Goal: Check status: Check status

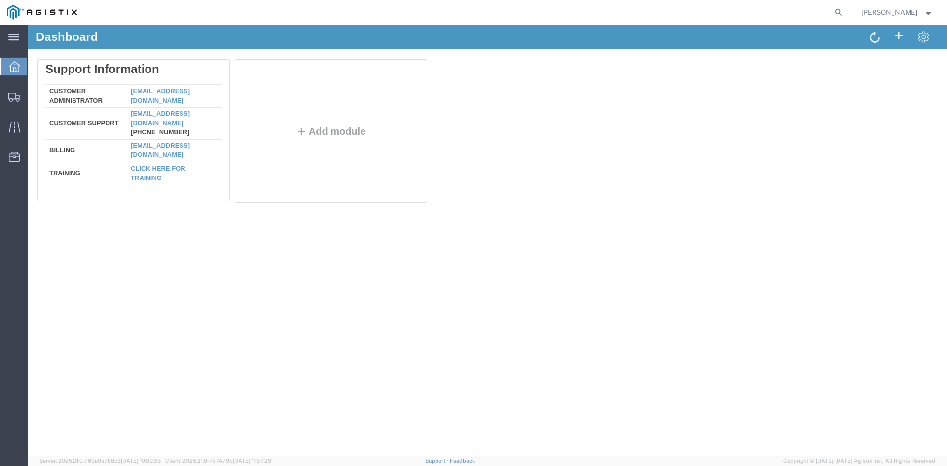
click at [841, 9] on form at bounding box center [839, 12] width 16 height 25
click at [842, 14] on icon at bounding box center [839, 12] width 14 height 14
paste input "55717246"
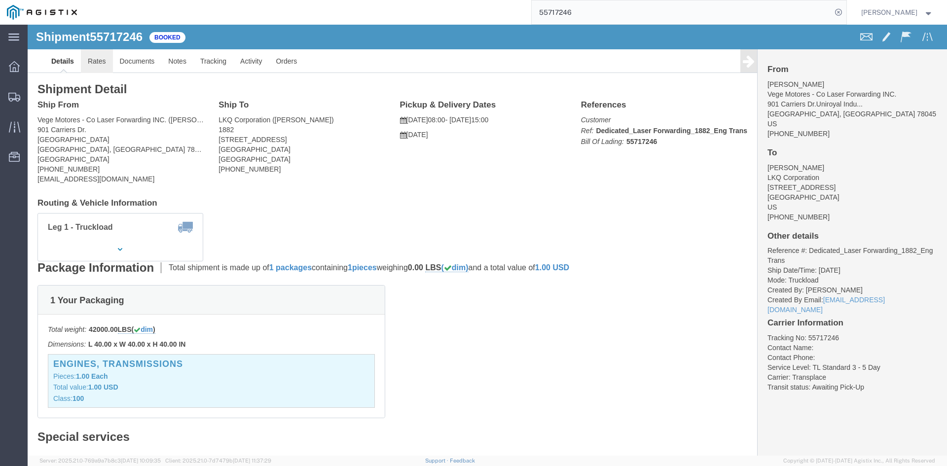
click link "Rates"
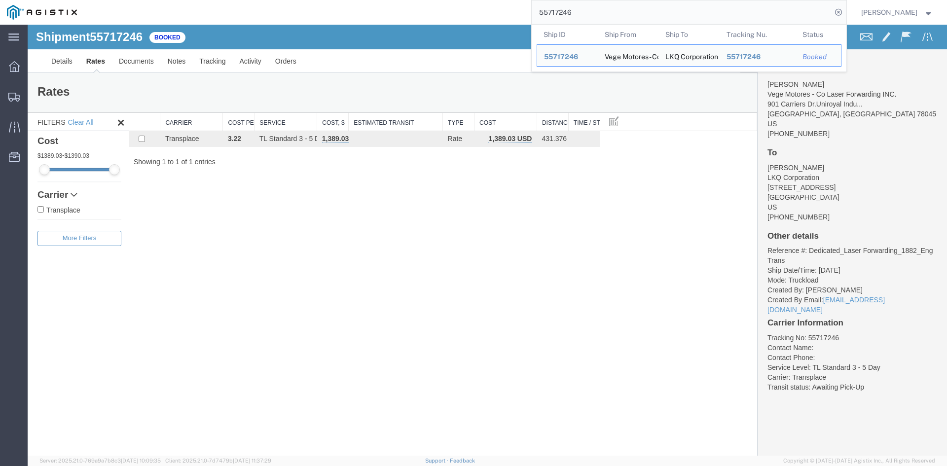
drag, startPoint x: 586, startPoint y: 13, endPoint x: 496, endPoint y: 8, distance: 90.4
click at [496, 8] on div "55717246 Ship ID Ship From Ship To Tracking Nu. Status Ship ID 55717246 Ship Fr…" at bounding box center [465, 12] width 763 height 25
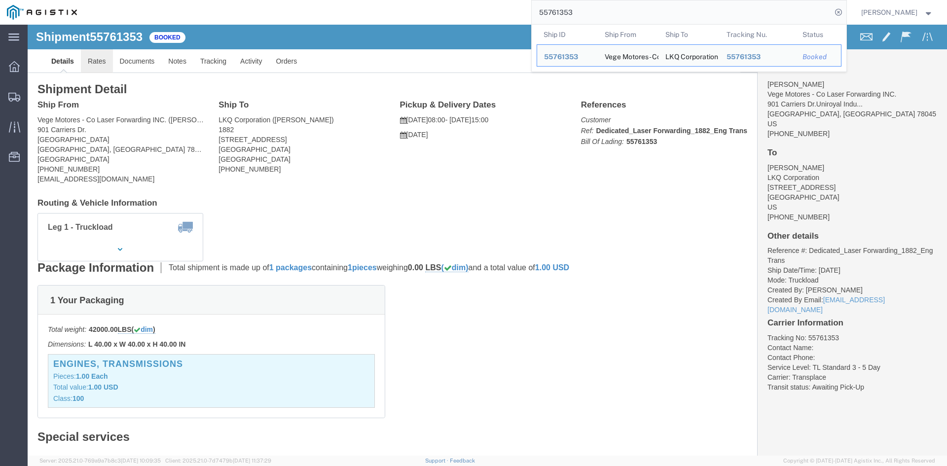
click link "Rates"
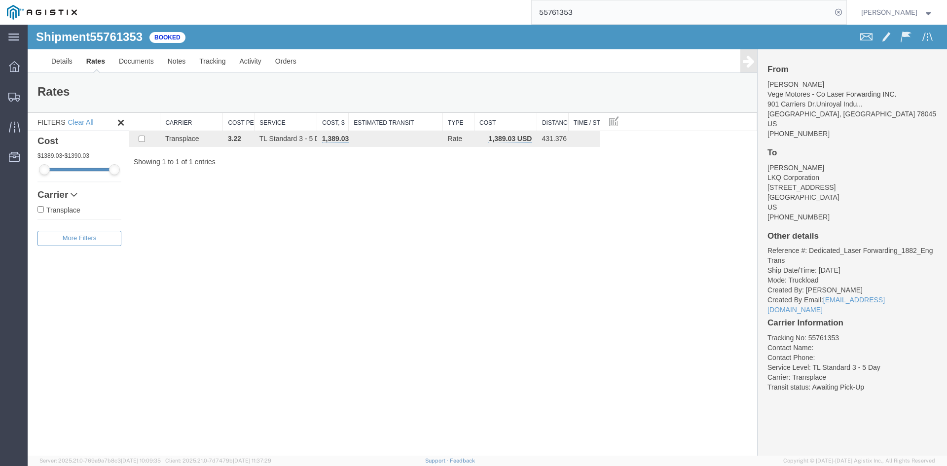
click at [585, 11] on input "55761353" at bounding box center [682, 12] width 300 height 24
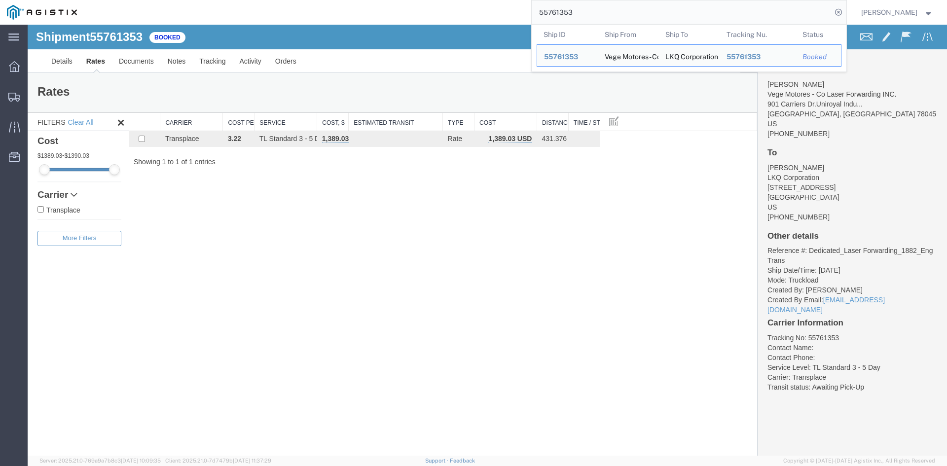
drag, startPoint x: 605, startPoint y: 18, endPoint x: 434, endPoint y: 10, distance: 171.4
click at [436, 14] on div "55761353 Ship ID Ship From Ship To Tracking Nu. Status Ship ID 55761353 Ship Fr…" at bounding box center [465, 12] width 763 height 25
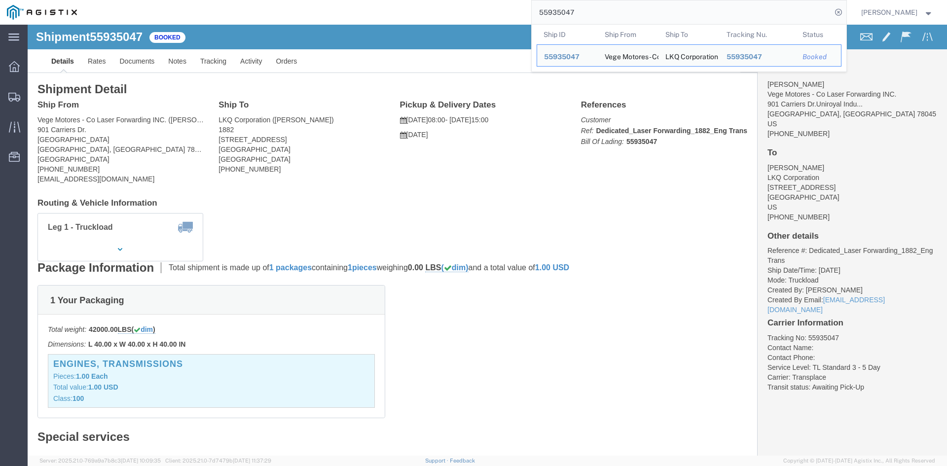
click at [589, 16] on input "55935047" at bounding box center [682, 12] width 300 height 24
drag, startPoint x: 581, startPoint y: 15, endPoint x: 435, endPoint y: 5, distance: 146.3
click at [450, 11] on div "55935047 Ship ID Ship From Ship To Tracking Nu. Status Ship ID 55935047 Ship Fr…" at bounding box center [465, 12] width 763 height 25
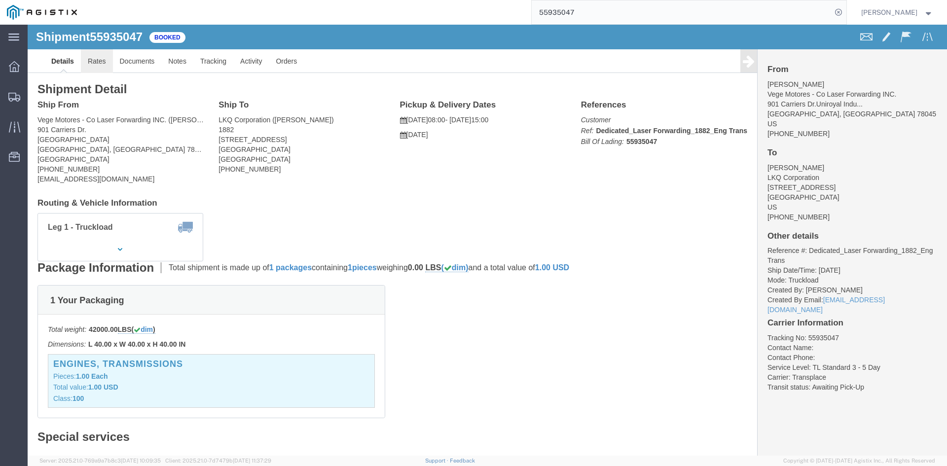
drag, startPoint x: 73, startPoint y: 42, endPoint x: 80, endPoint y: 30, distance: 14.8
click link "Rates"
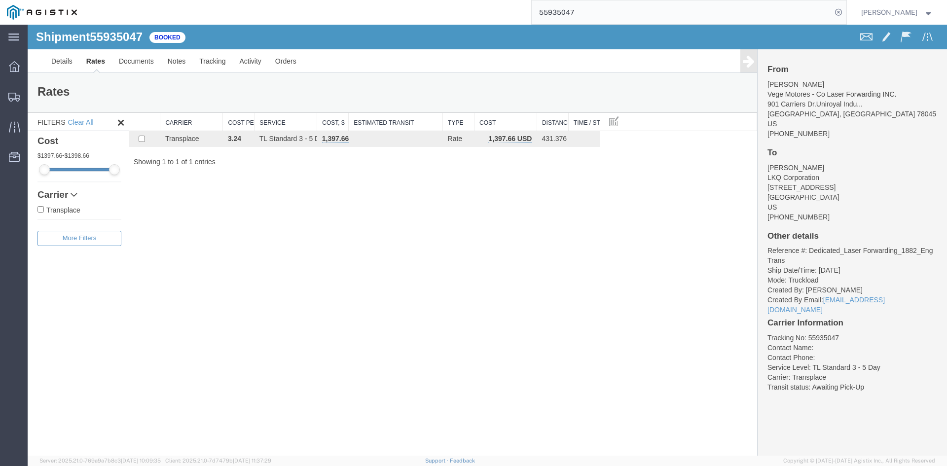
click at [561, 13] on input "55935047" at bounding box center [682, 12] width 300 height 24
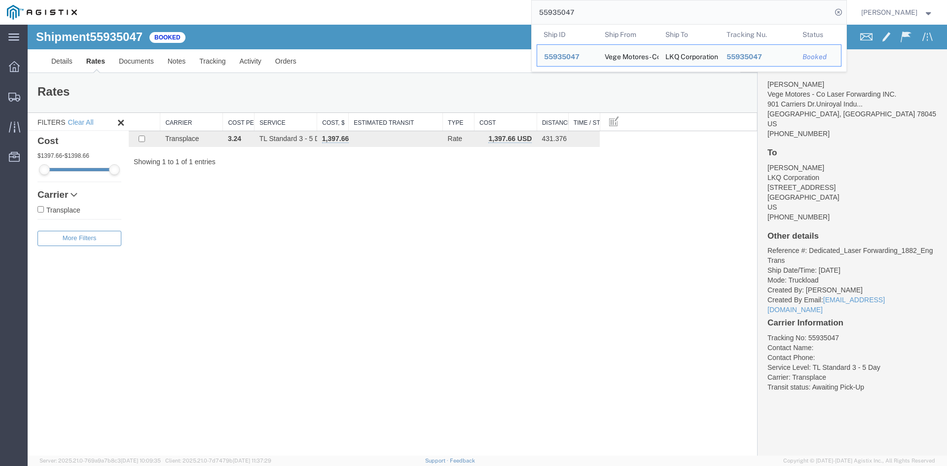
click at [561, 13] on input "55935047" at bounding box center [682, 12] width 300 height 24
paste input "6640926"
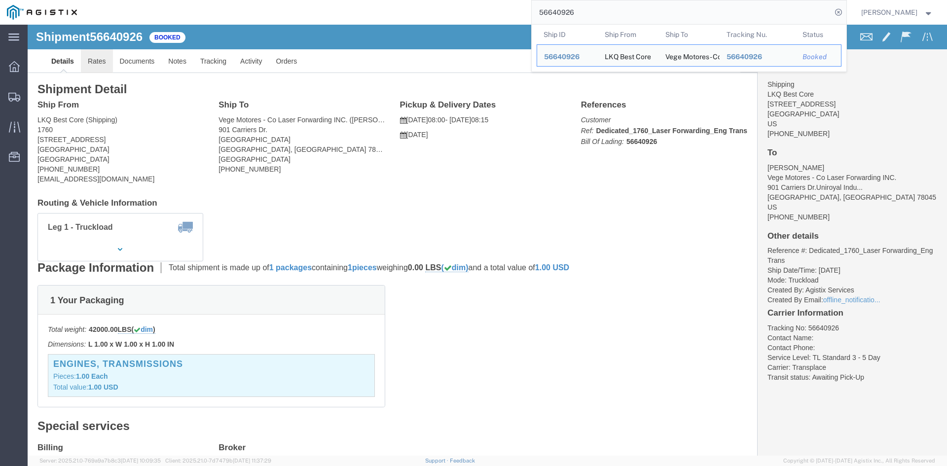
click link "Rates"
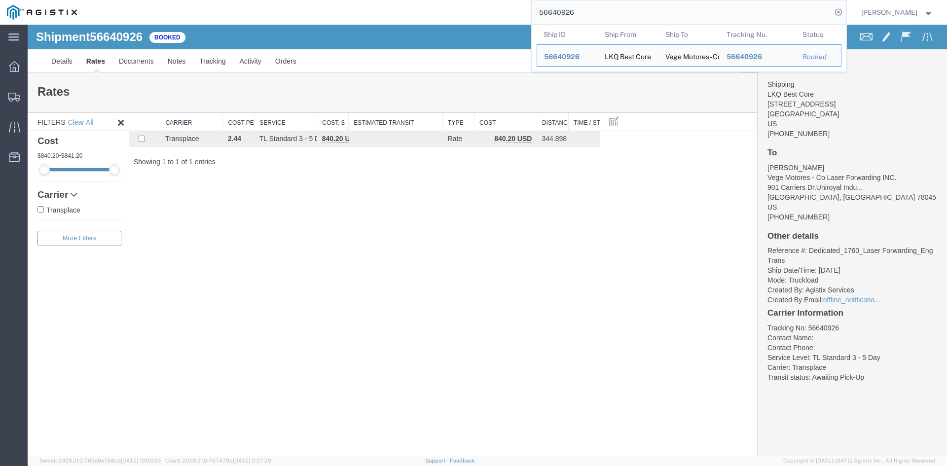
drag, startPoint x: 627, startPoint y: 13, endPoint x: 489, endPoint y: 12, distance: 138.1
click at [489, 12] on div "56640926 Ship ID Ship From Ship To Tracking Nu. Status Ship ID 56640926 Ship Fr…" at bounding box center [465, 12] width 763 height 25
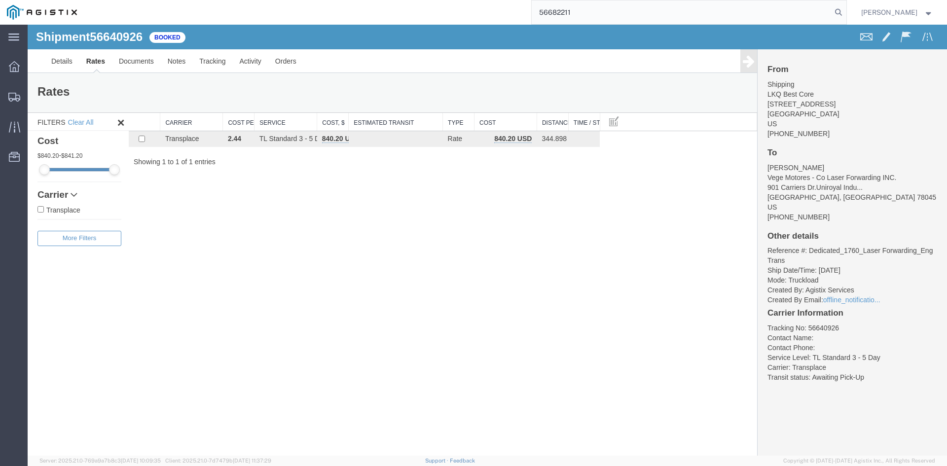
type input "56682211"
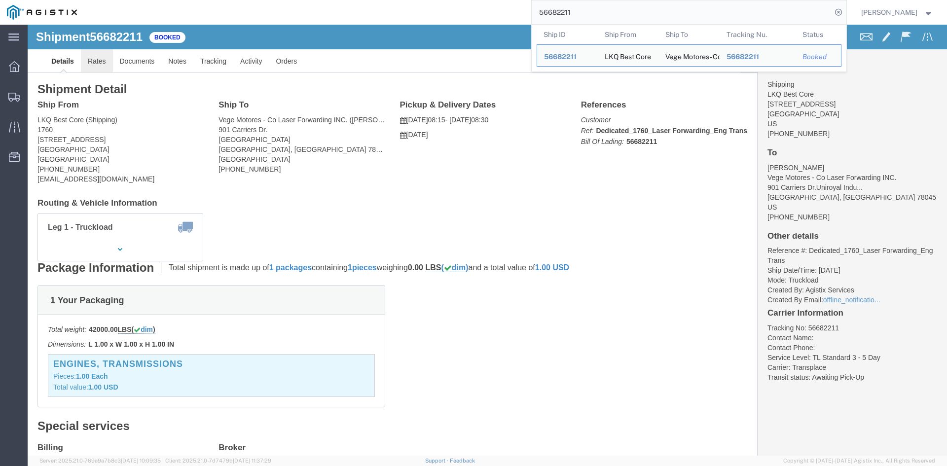
click link "Rates"
